Goal: Information Seeking & Learning: Check status

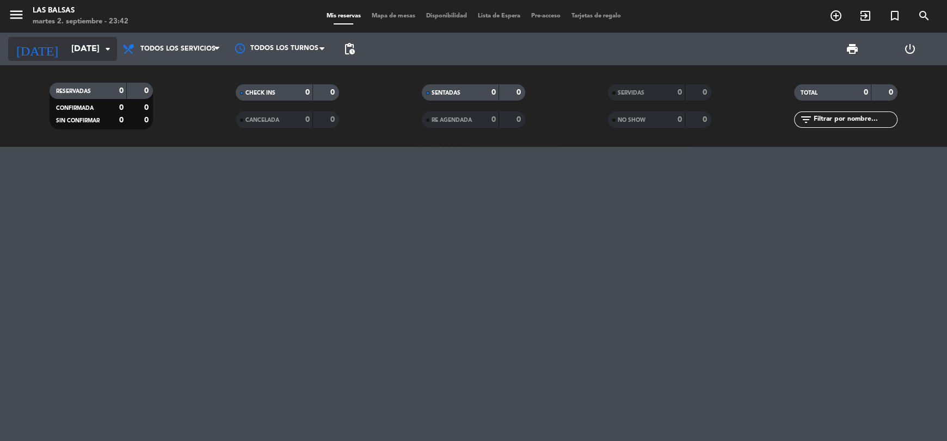
click at [66, 52] on input "[DATE]" at bounding box center [123, 49] width 115 height 21
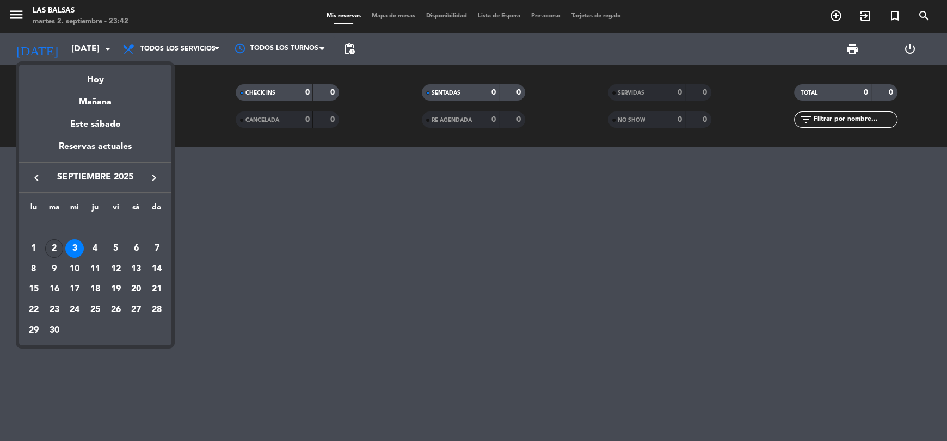
click at [56, 248] on div "2" at bounding box center [54, 248] width 18 height 18
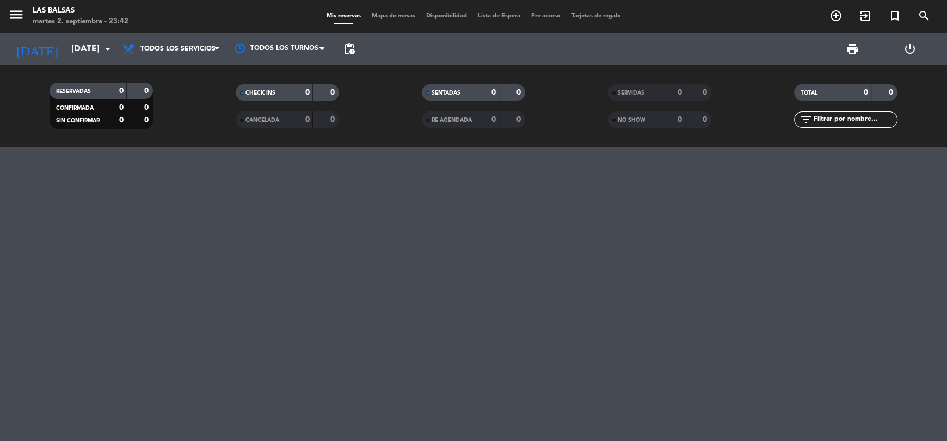
type input "[DATE]"
click at [15, 12] on icon "menu" at bounding box center [16, 15] width 16 height 16
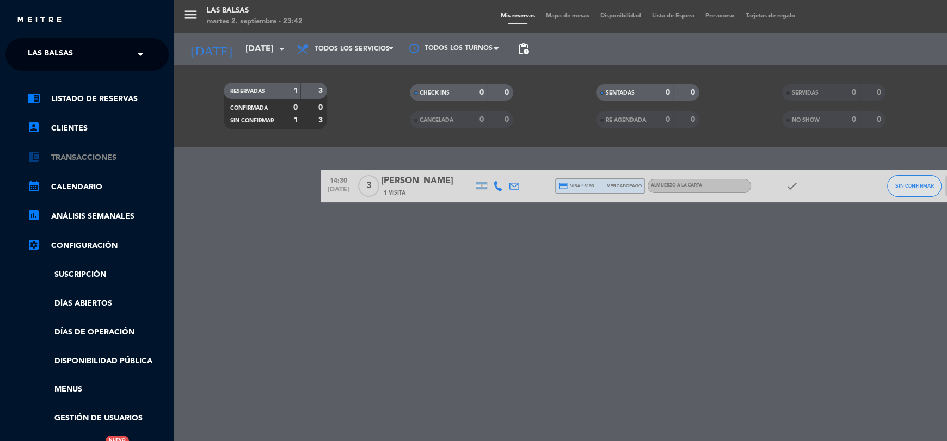
click at [100, 159] on link "account_balance_wallet Transacciones" at bounding box center [97, 157] width 141 height 13
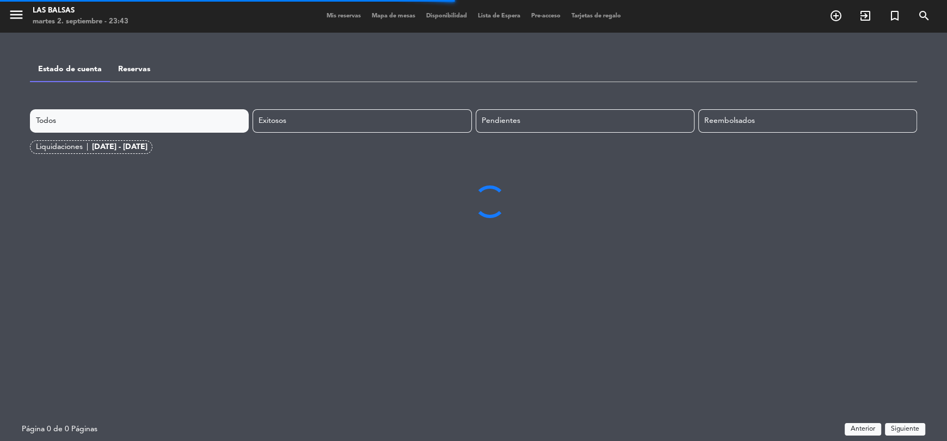
click at [147, 145] on div "[DATE] - [DATE]" at bounding box center [119, 147] width 55 height 13
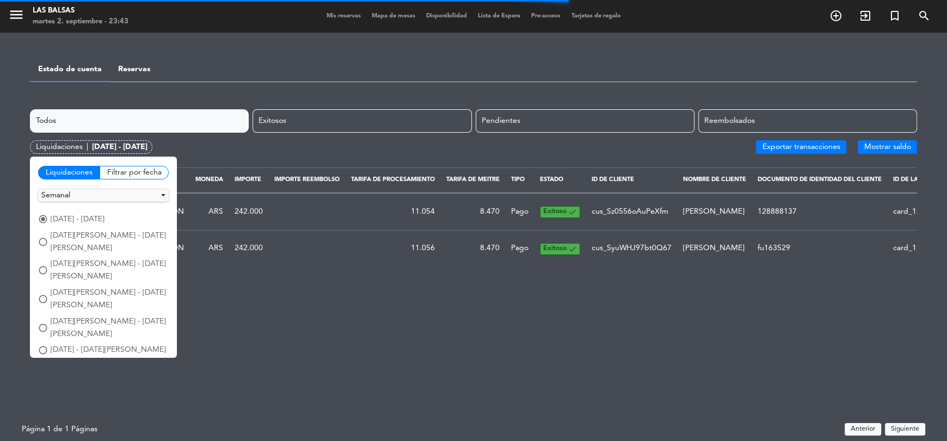
click at [127, 177] on div "Filtrar por fecha" at bounding box center [134, 173] width 69 height 14
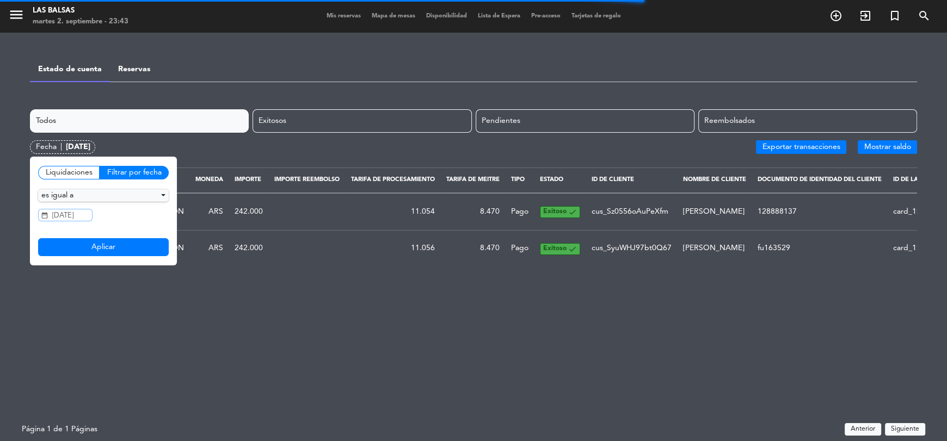
click at [74, 212] on input "[DATE]" at bounding box center [65, 215] width 54 height 13
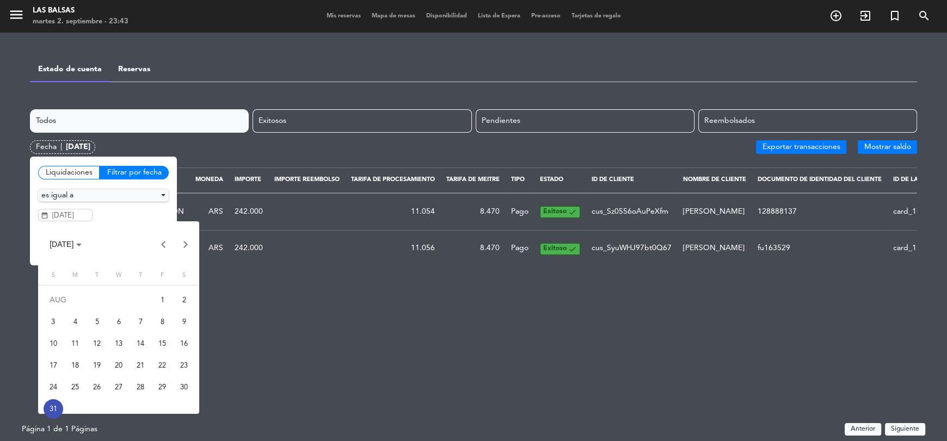
click at [183, 250] on button "Next month" at bounding box center [186, 244] width 22 height 22
click at [95, 329] on div "2" at bounding box center [97, 322] width 20 height 20
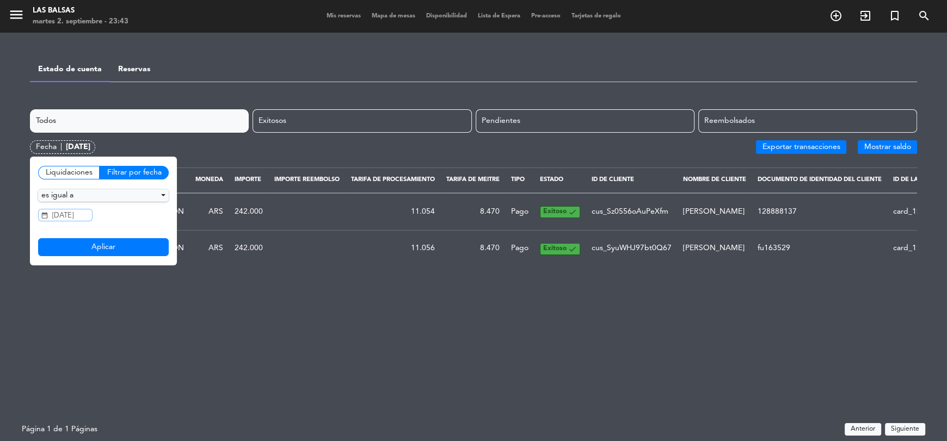
type input "[DATE]"
click at [109, 254] on button "Aplicar" at bounding box center [103, 247] width 131 height 18
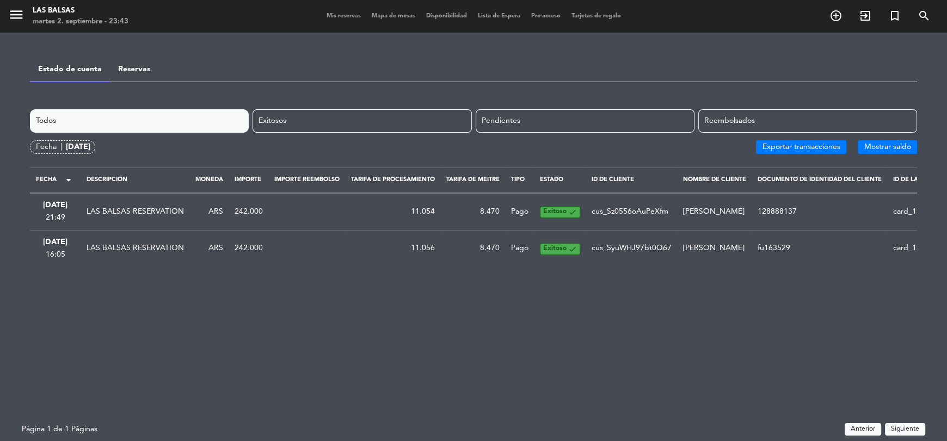
click at [141, 69] on link "Reservas" at bounding box center [134, 69] width 32 height 8
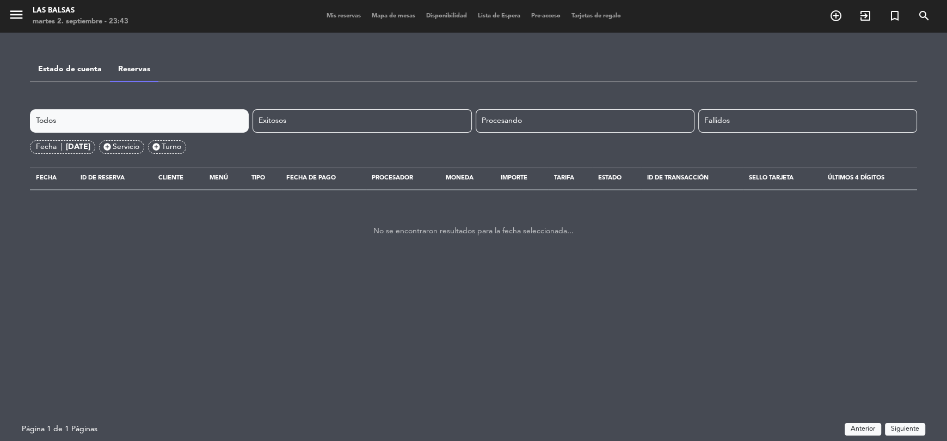
click at [76, 66] on link "Estado de cuenta" at bounding box center [70, 69] width 64 height 8
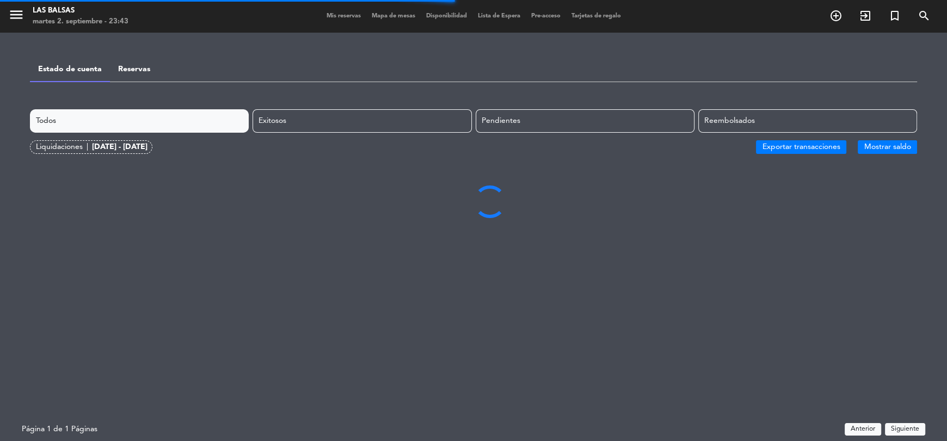
click at [147, 148] on div "[DATE] - [DATE]" at bounding box center [119, 147] width 55 height 13
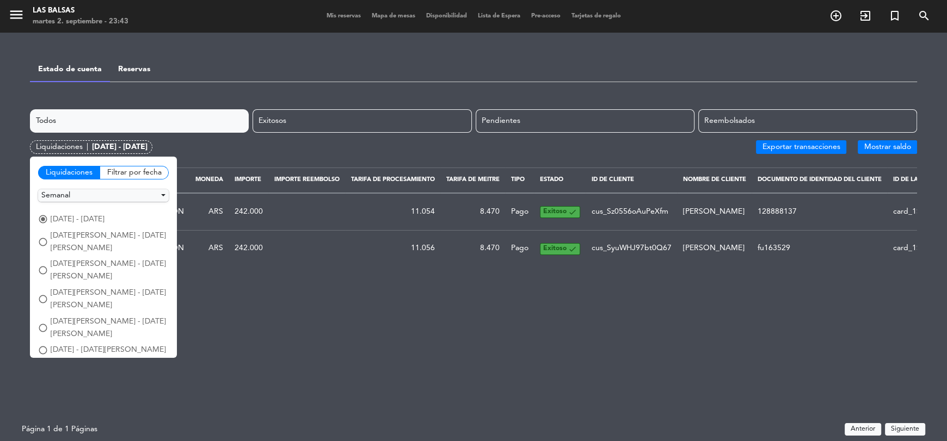
click at [151, 171] on div "Filtrar por fecha" at bounding box center [134, 173] width 69 height 14
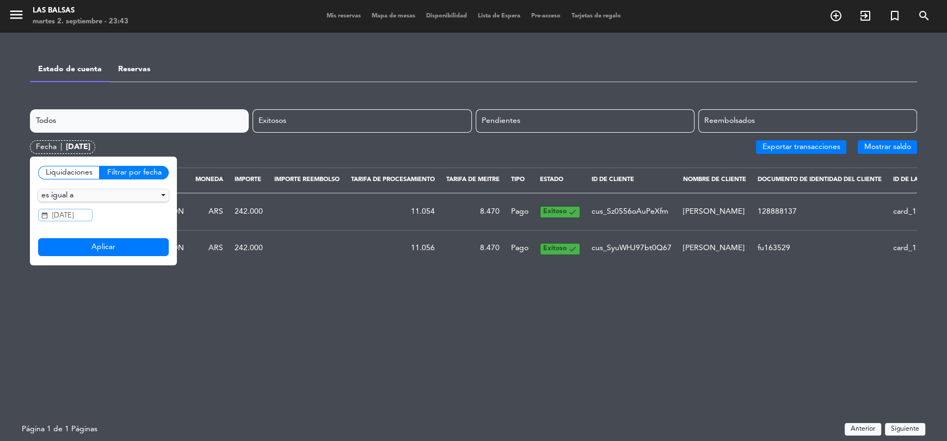
click at [88, 221] on input "[DATE]" at bounding box center [65, 215] width 54 height 13
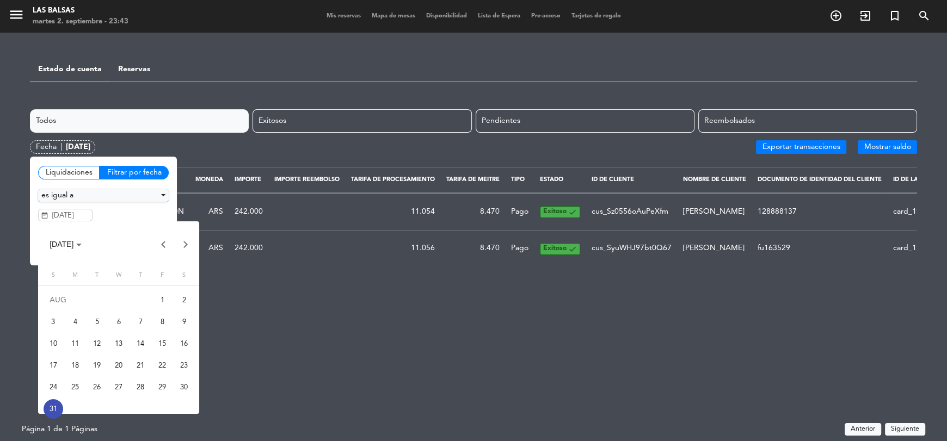
click at [183, 244] on button "Next month" at bounding box center [186, 244] width 22 height 22
click at [100, 323] on div "2" at bounding box center [97, 322] width 20 height 20
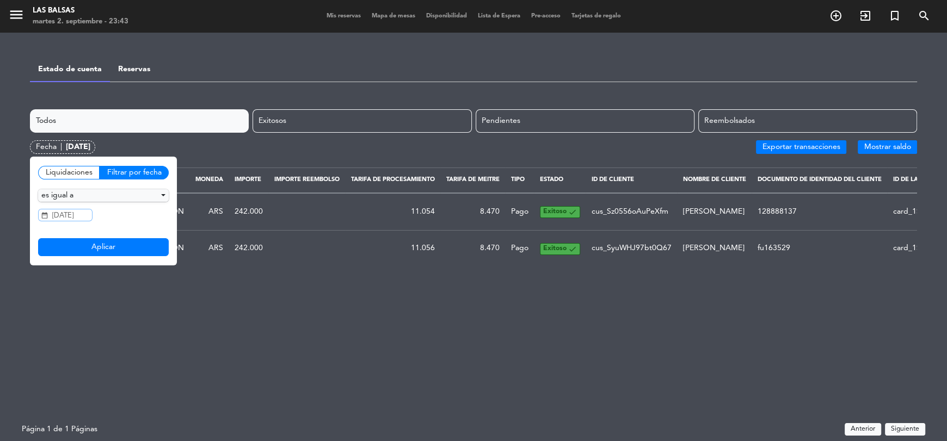
type input "[DATE]"
click at [112, 255] on div "Liquidaciones Filtrar por fecha es igual a esta en los últimos es igual a entre…" at bounding box center [103, 211] width 147 height 109
click at [115, 246] on button "Aplicar" at bounding box center [103, 247] width 131 height 18
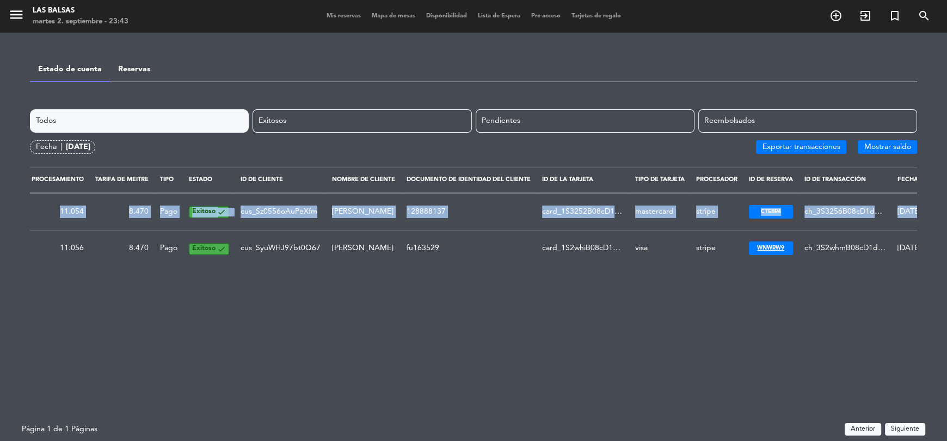
scroll to position [0, 506]
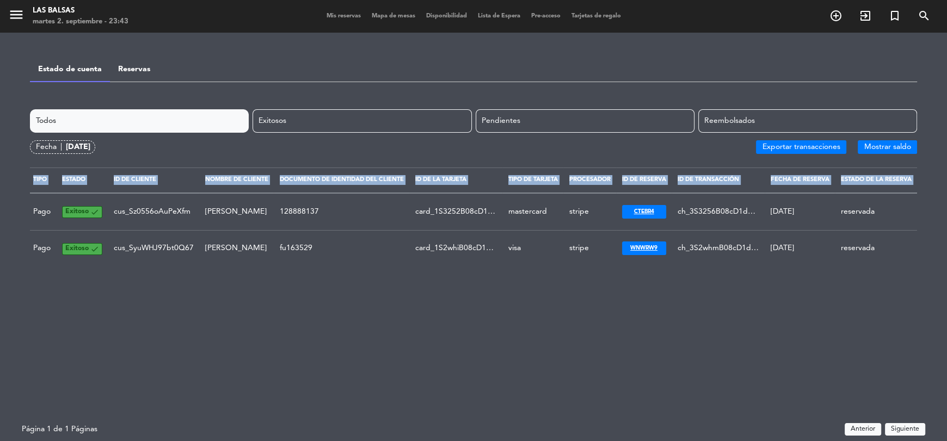
drag, startPoint x: 231, startPoint y: 207, endPoint x: 945, endPoint y: 209, distance: 713.7
click at [945, 209] on div "menu Las Balsas [DATE] 2. septiembre - 23:43 Mis reservas Mapa de mesas Disponi…" at bounding box center [473, 220] width 947 height 441
click at [673, 233] on td "ch_3S2whmB08cD1ddIJ09fDD9VR" at bounding box center [717, 248] width 93 height 36
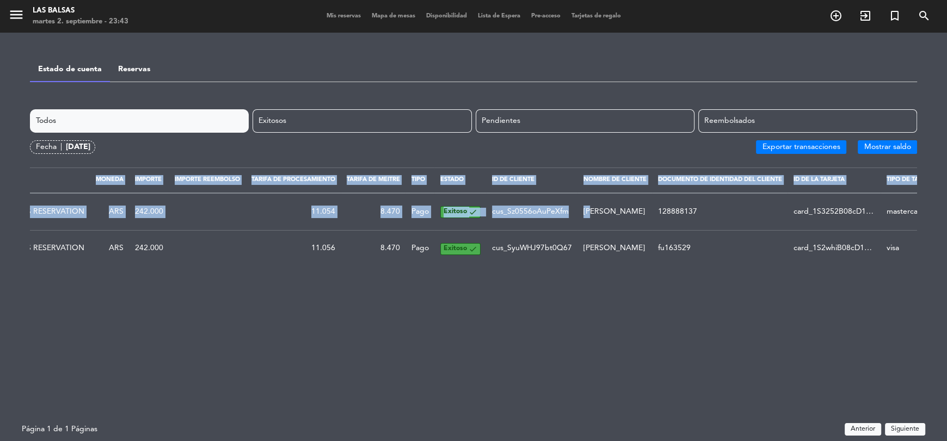
scroll to position [0, 0]
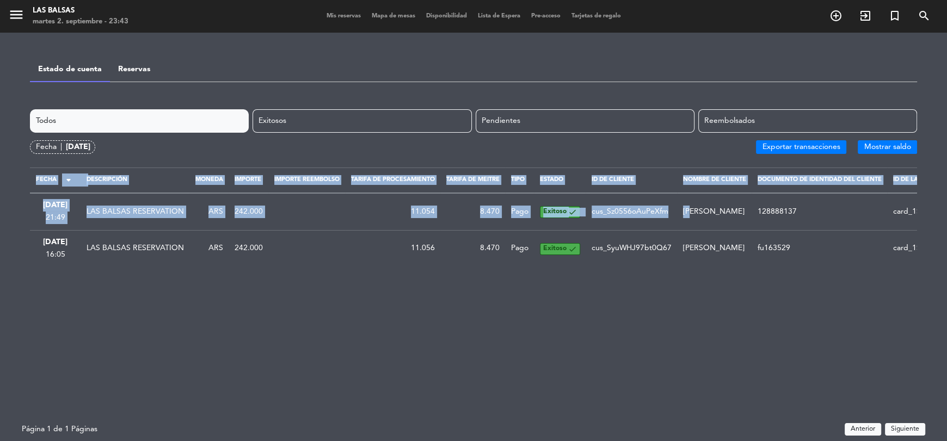
drag, startPoint x: 185, startPoint y: 209, endPoint x: 0, endPoint y: 215, distance: 185.1
click at [0, 215] on div "menu Las Balsas [DATE] 2. septiembre - 23:43 Mis reservas Mapa de mesas Disponi…" at bounding box center [473, 220] width 947 height 441
click at [209, 311] on div "Todos Exitosos Pendientes Reembolsados Fecha | [DATE] Exportar transacciones Mo…" at bounding box center [473, 264] width 887 height 310
click at [183, 283] on div "Todos Exitosos Pendientes Reembolsados Fecha | [DATE] Exportar transacciones Mo…" at bounding box center [473, 264] width 887 height 310
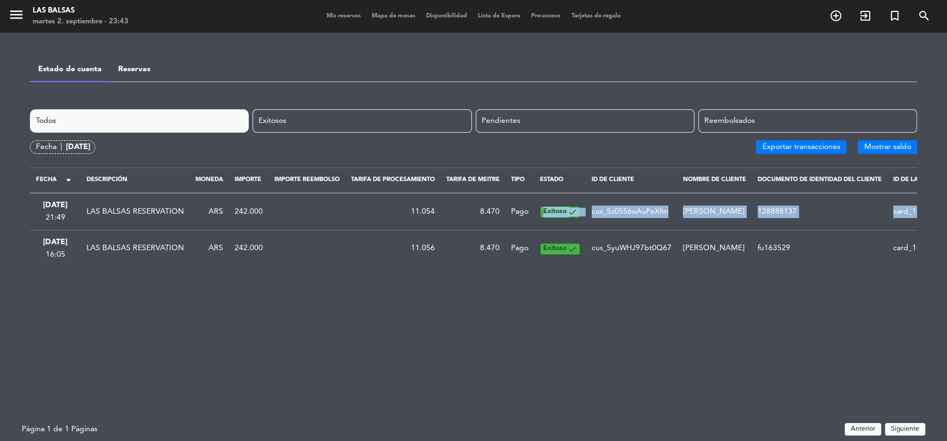
scroll to position [0, 506]
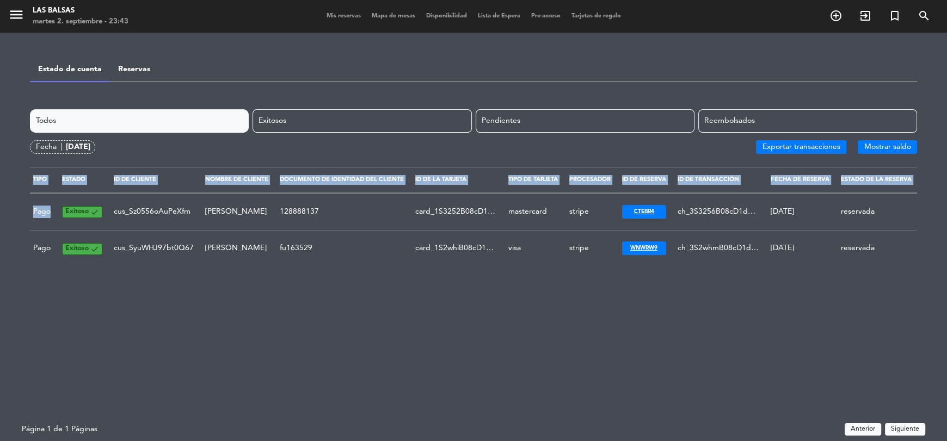
drag, startPoint x: 535, startPoint y: 213, endPoint x: 945, endPoint y: 207, distance: 410.2
click at [945, 207] on div "menu Las Balsas [DATE] 2. septiembre - 23:43 Mis reservas Mapa de mesas Disponi…" at bounding box center [473, 220] width 947 height 441
click at [661, 316] on div "Todos Exitosos Pendientes Reembolsados Fecha | [DATE] Exportar transacciones Mo…" at bounding box center [473, 264] width 887 height 310
click at [640, 217] on button "cTeBr4" at bounding box center [644, 212] width 44 height 14
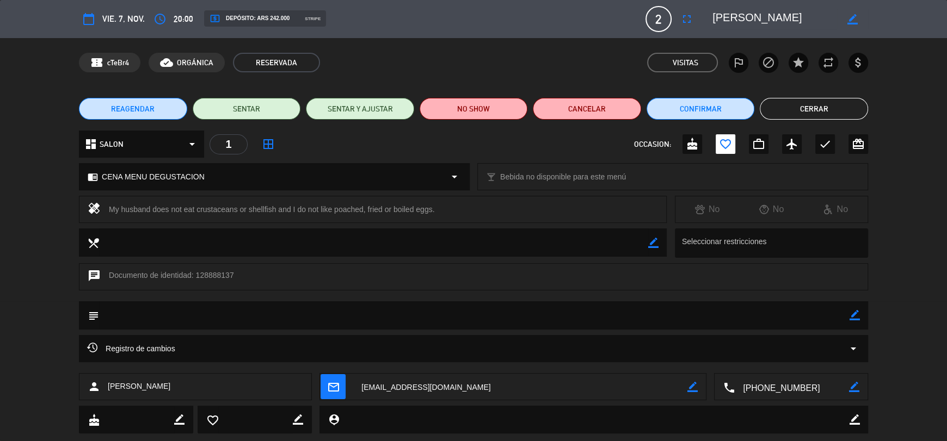
click at [212, 272] on div "chat Documento de identidad: 128888137" at bounding box center [473, 276] width 789 height 27
click at [214, 272] on div "chat Documento de identidad: 128888137" at bounding box center [473, 276] width 789 height 27
click at [218, 274] on div "chat Documento de identidad: 128888137" at bounding box center [473, 276] width 789 height 27
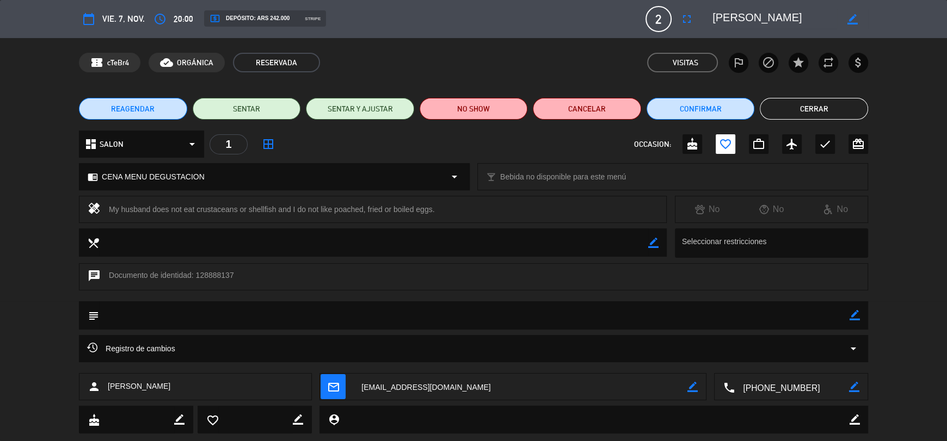
click at [218, 274] on div "chat Documento de identidad: 128888137" at bounding box center [473, 276] width 789 height 27
copy div "128888137"
